Goal: Transaction & Acquisition: Purchase product/service

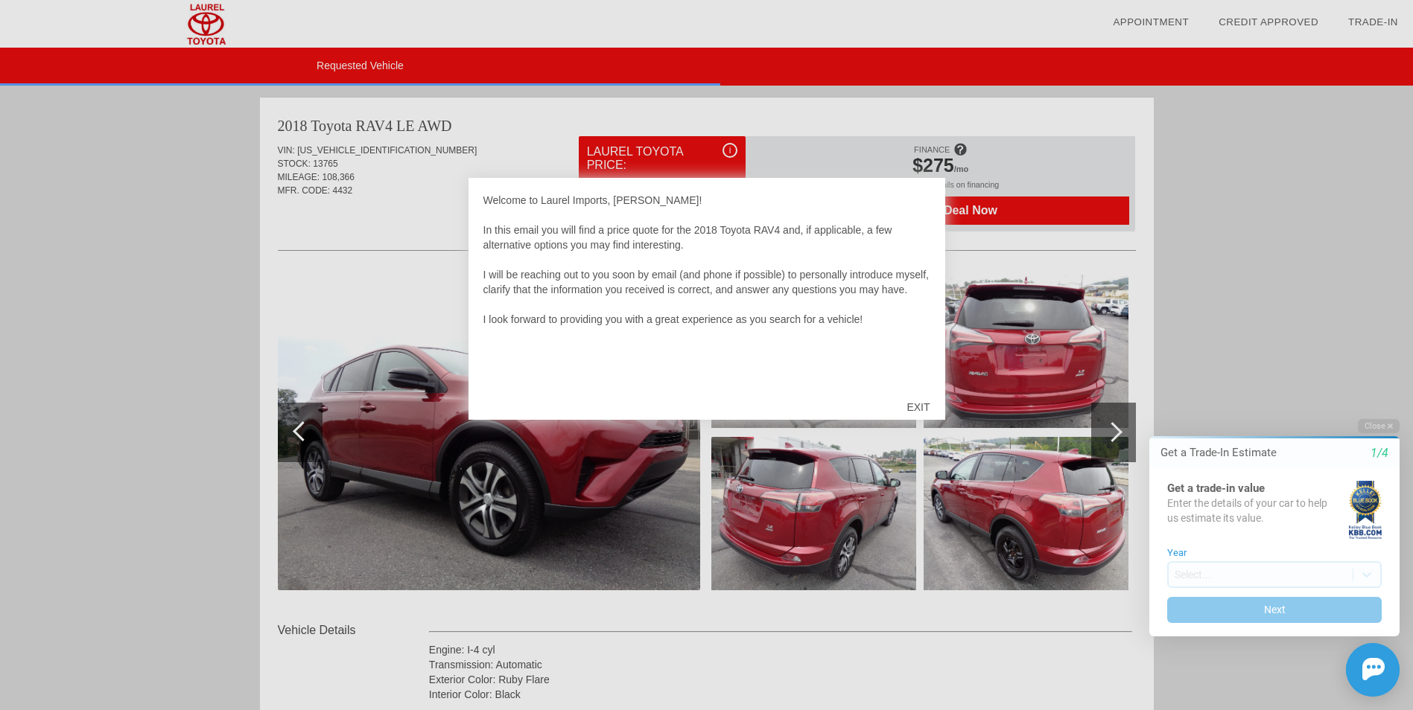
click at [916, 407] on div "EXIT" at bounding box center [917, 407] width 53 height 45
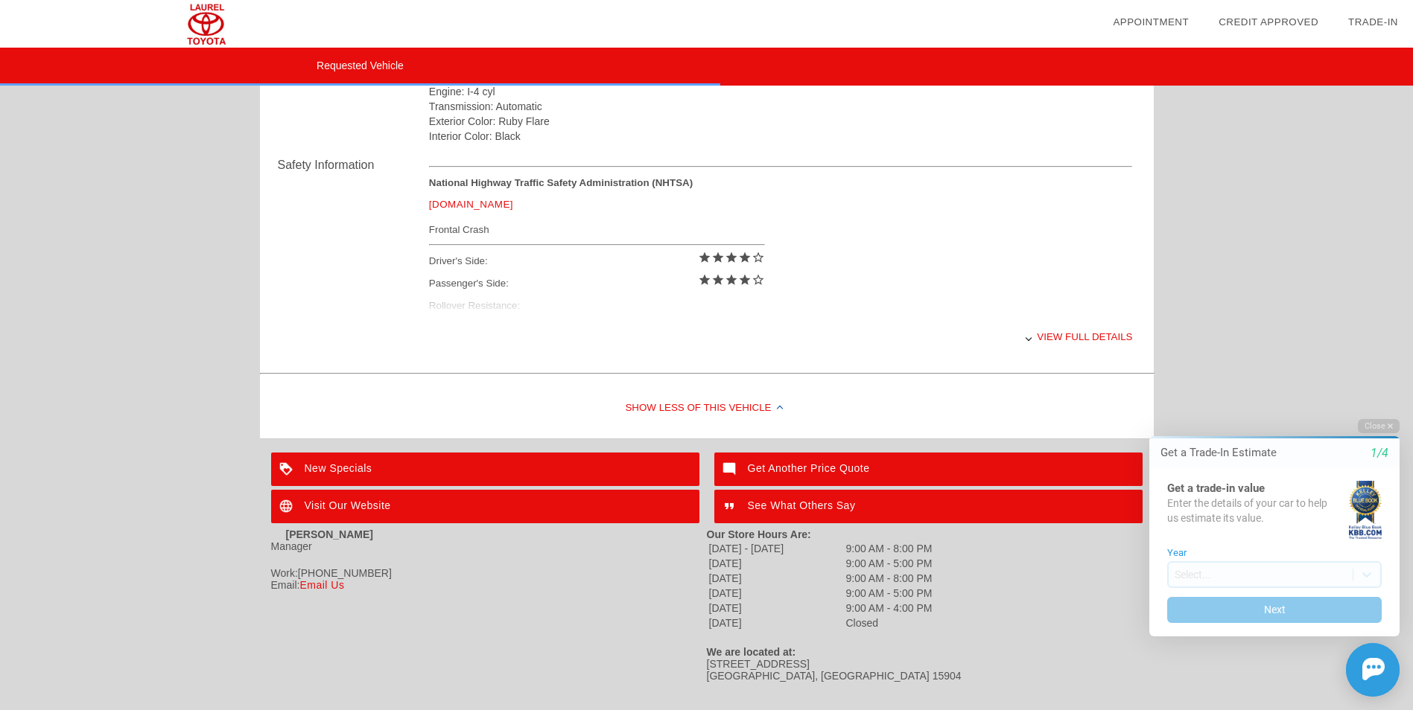
scroll to position [585, 0]
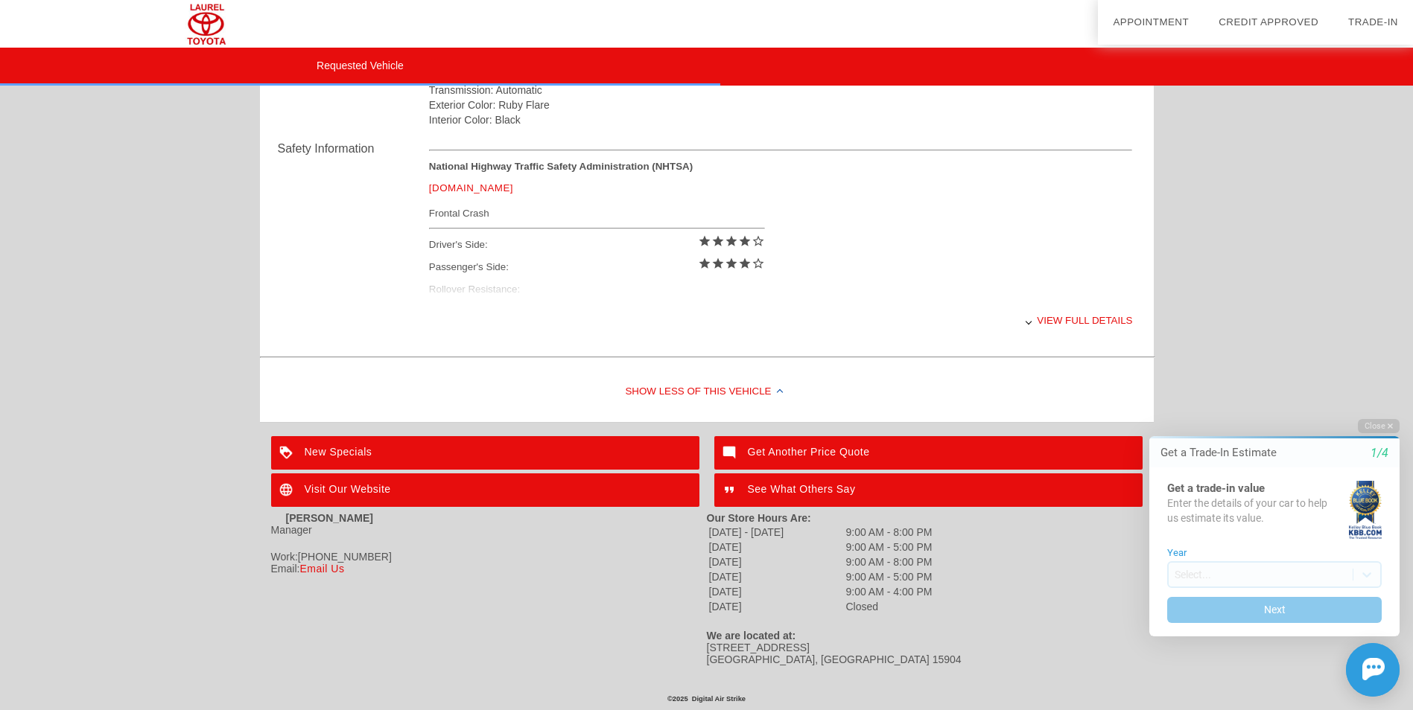
drag, startPoint x: 1415, startPoint y: 353, endPoint x: 281, endPoint y: 81, distance: 1165.5
click at [1078, 312] on div "View full details" at bounding box center [781, 320] width 704 height 36
click at [1058, 314] on div "View less details" at bounding box center [781, 320] width 704 height 36
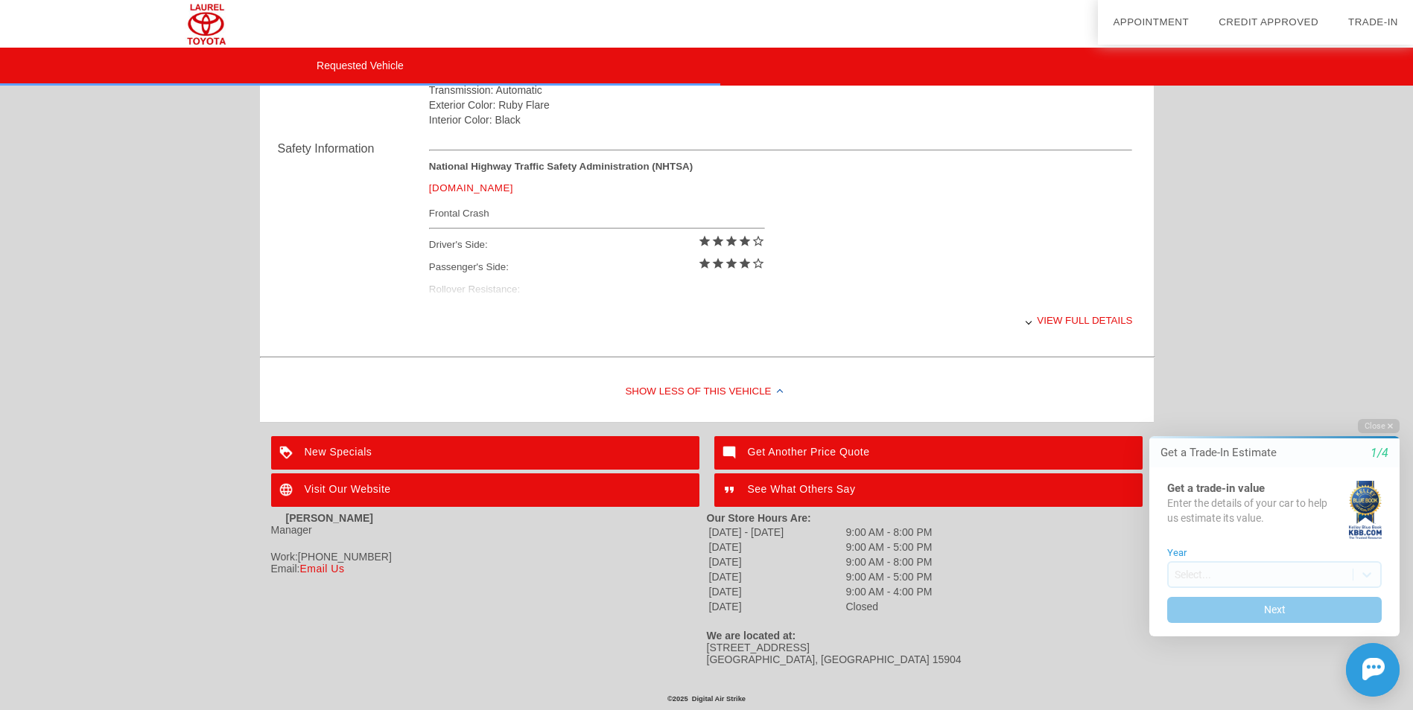
click at [1033, 317] on div "View full details" at bounding box center [781, 320] width 704 height 36
click at [1081, 308] on div "View less details" at bounding box center [781, 320] width 704 height 36
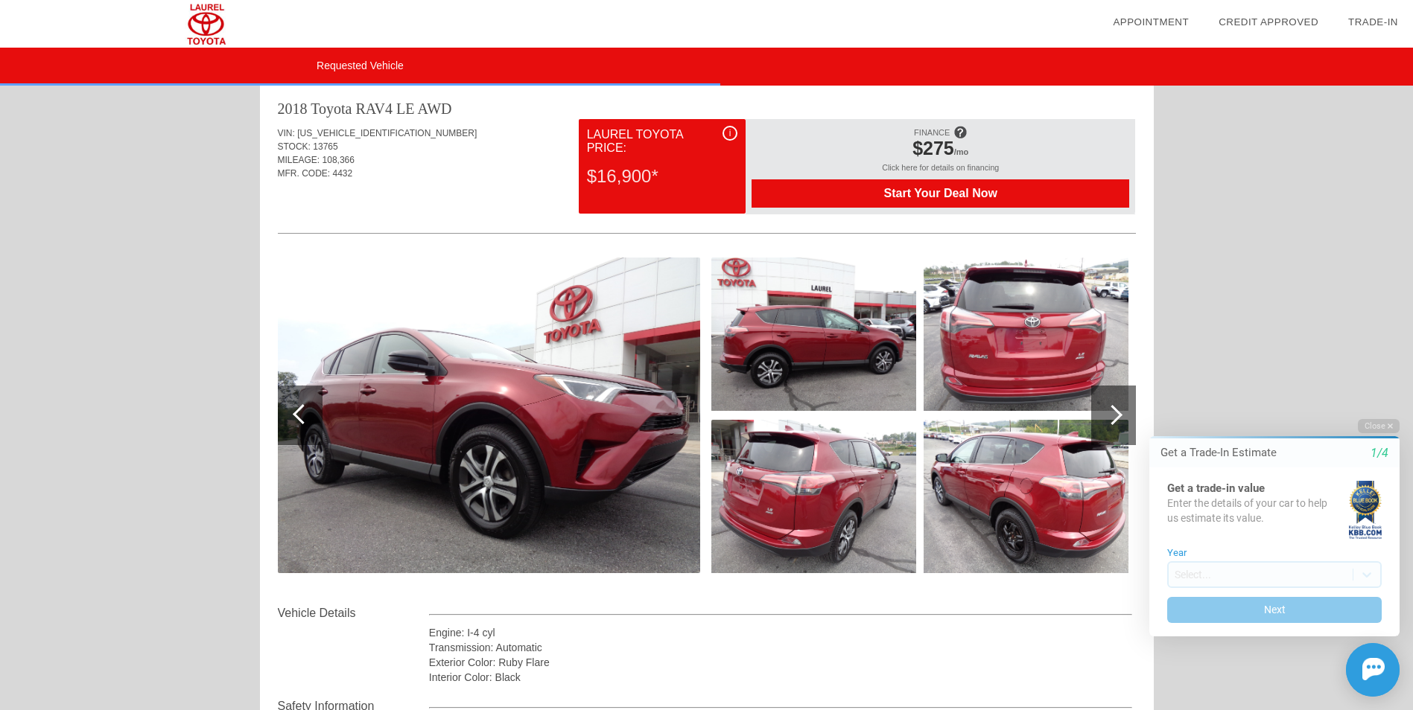
scroll to position [0, 0]
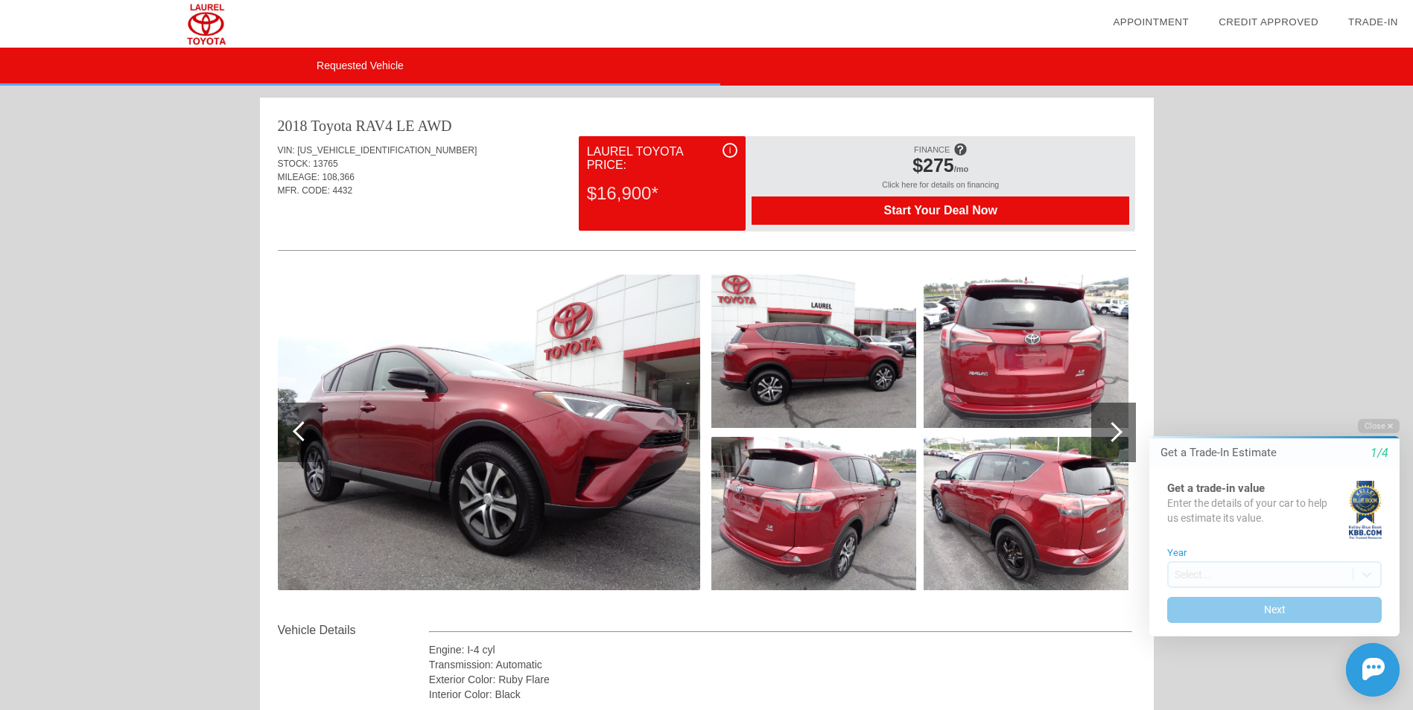
click at [926, 211] on span "Start Your Deal Now" at bounding box center [940, 210] width 340 height 13
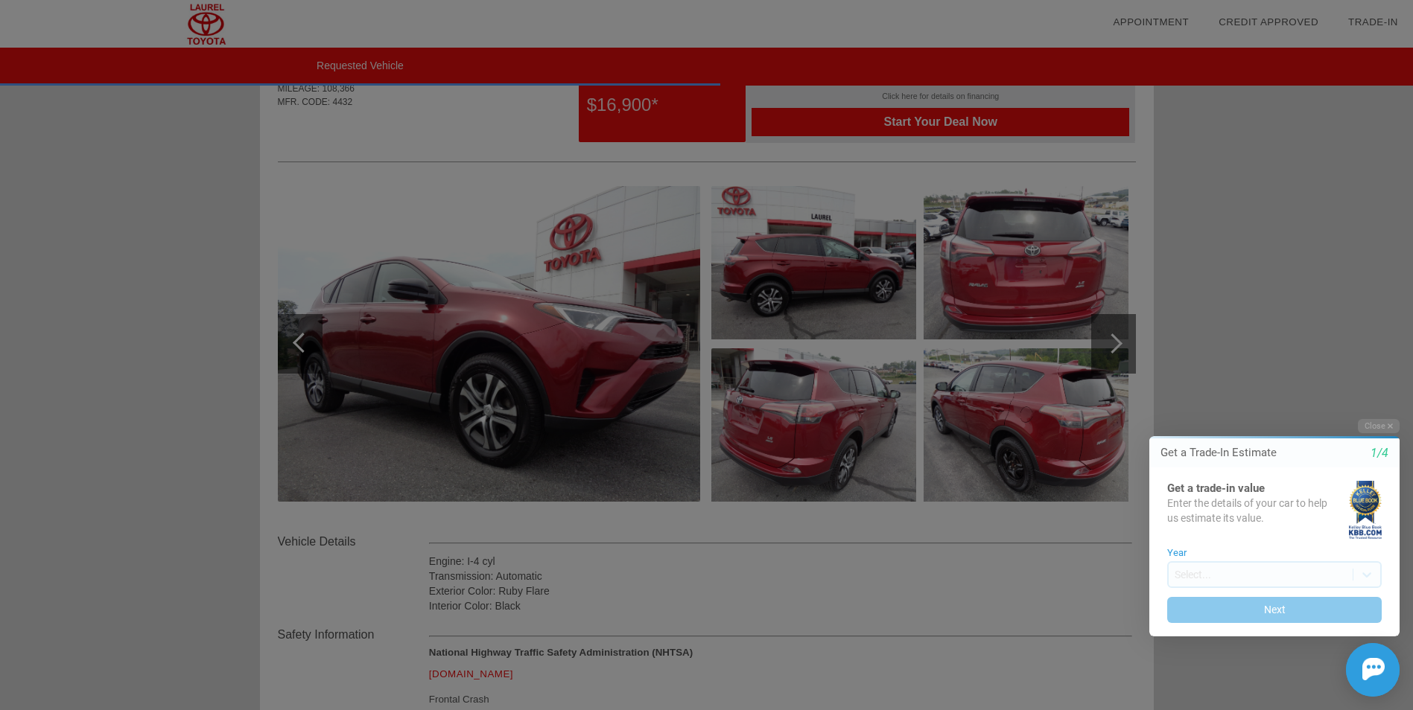
scroll to position [92, 0]
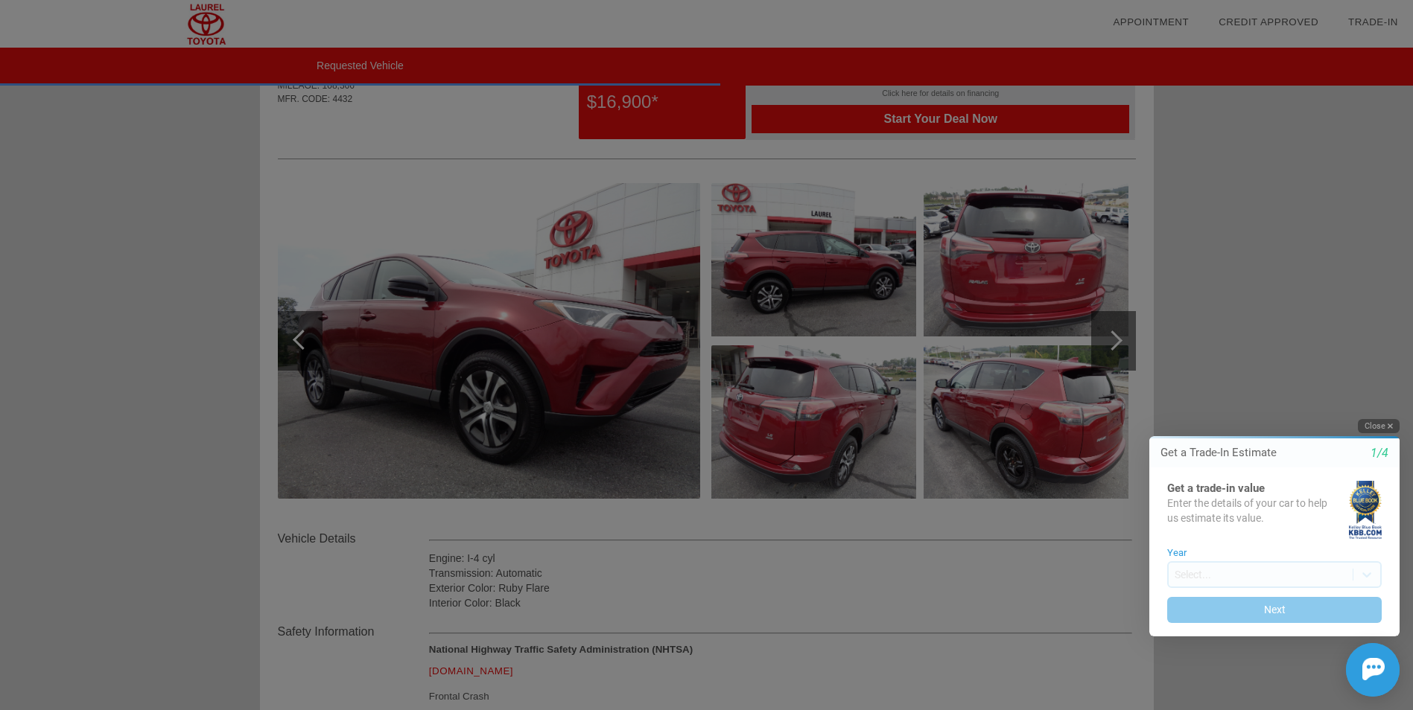
click at [1390, 425] on icon "button" at bounding box center [1389, 426] width 5 height 5
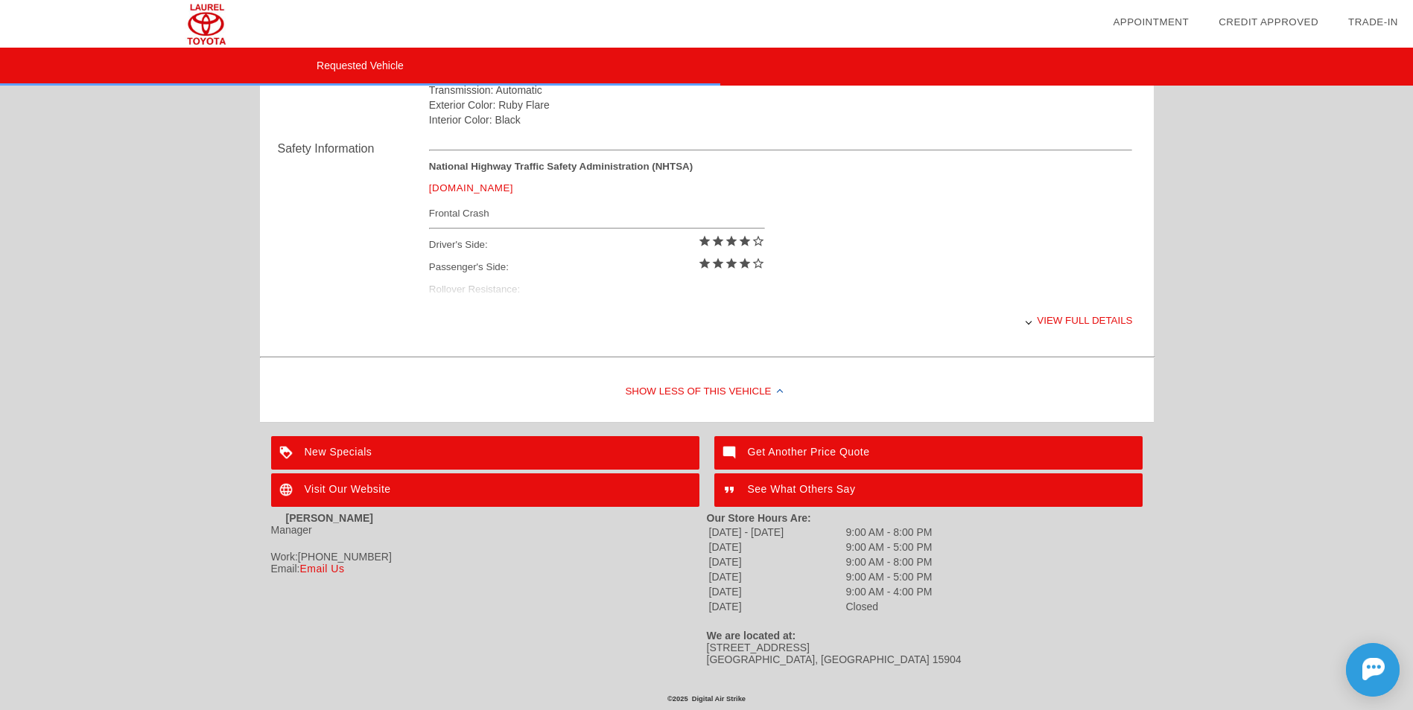
scroll to position [585, 0]
click at [367, 441] on div "New Specials" at bounding box center [485, 453] width 428 height 34
